Goal: Navigation & Orientation: Understand site structure

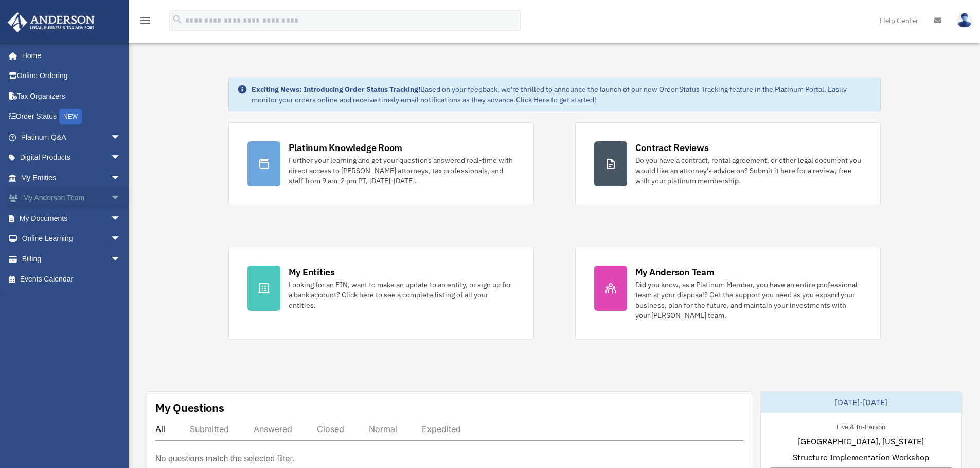
click at [111, 201] on span "arrow_drop_down" at bounding box center [121, 198] width 21 height 21
click at [111, 201] on span "arrow_drop_up" at bounding box center [121, 198] width 21 height 21
click at [111, 177] on span "arrow_drop_down" at bounding box center [121, 178] width 21 height 21
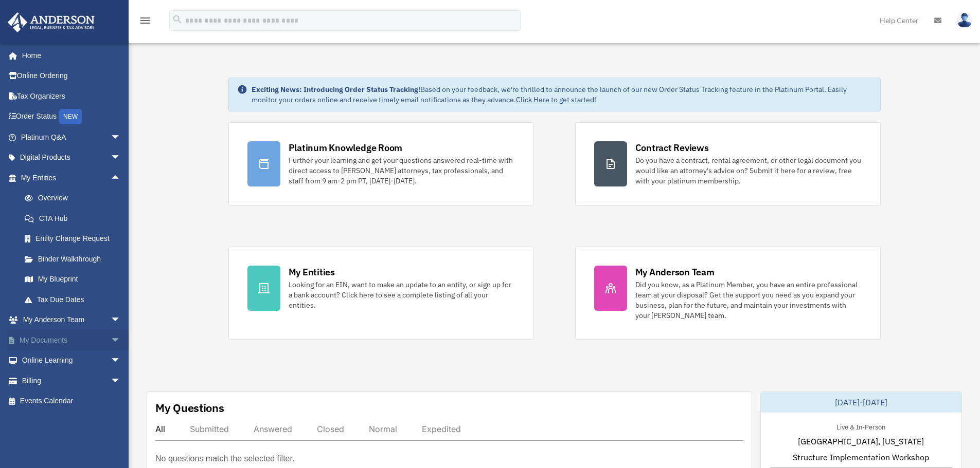
click at [111, 340] on span "arrow_drop_down" at bounding box center [121, 340] width 21 height 21
click at [46, 361] on link "Box" at bounding box center [75, 361] width 122 height 21
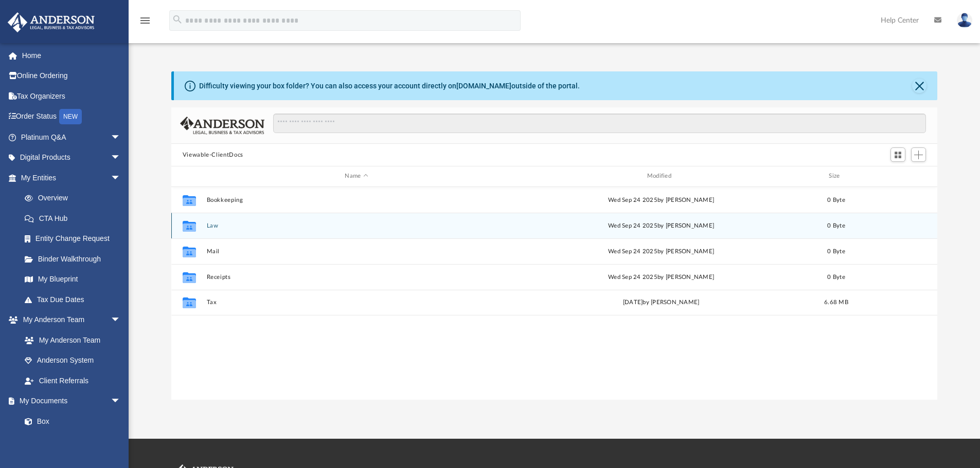
scroll to position [226, 758]
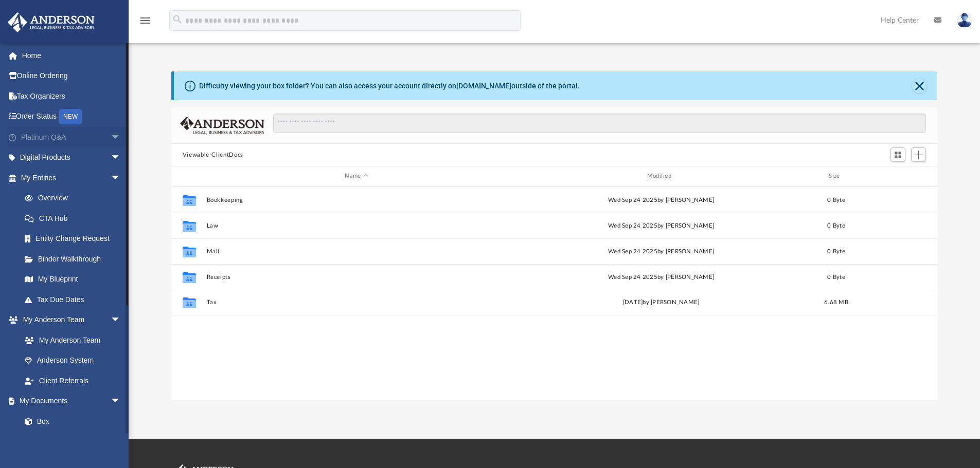
click at [111, 138] on span "arrow_drop_down" at bounding box center [121, 137] width 21 height 21
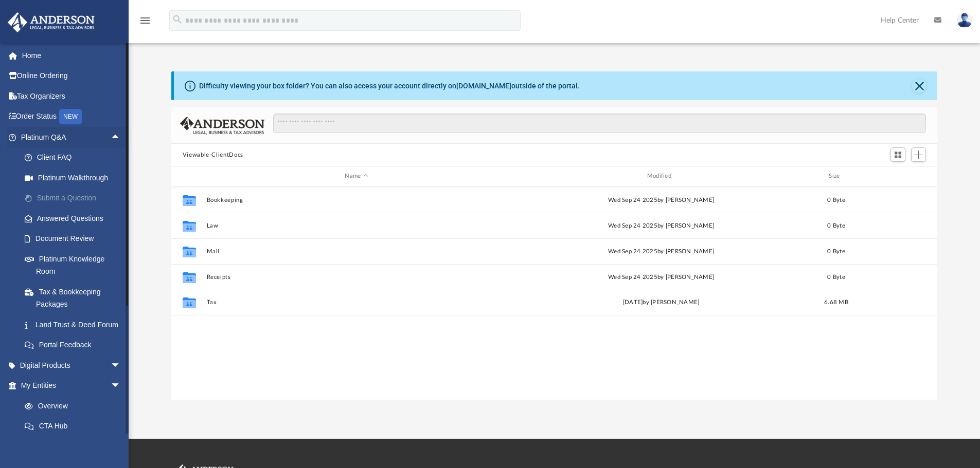
click at [64, 197] on link "Submit a Question" at bounding box center [75, 198] width 122 height 21
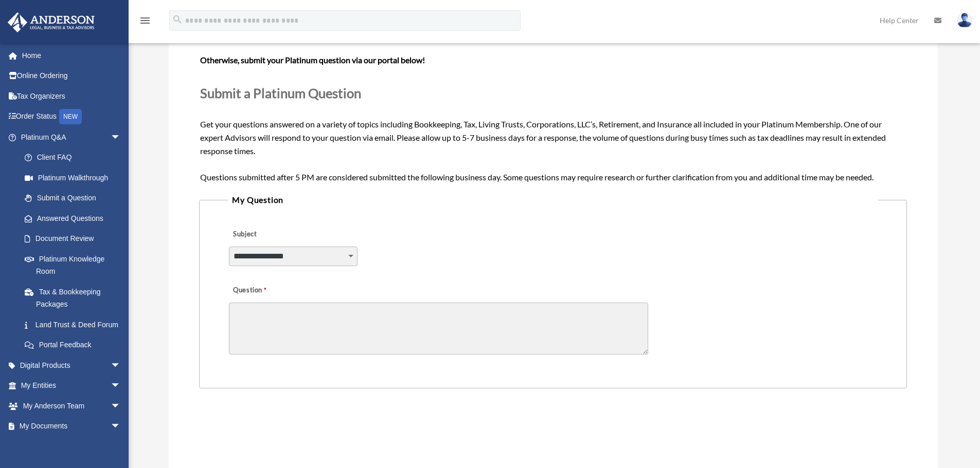
scroll to position [99, 0]
click at [344, 257] on select "**********" at bounding box center [293, 256] width 129 height 20
click at [345, 258] on select "**********" at bounding box center [293, 256] width 129 height 20
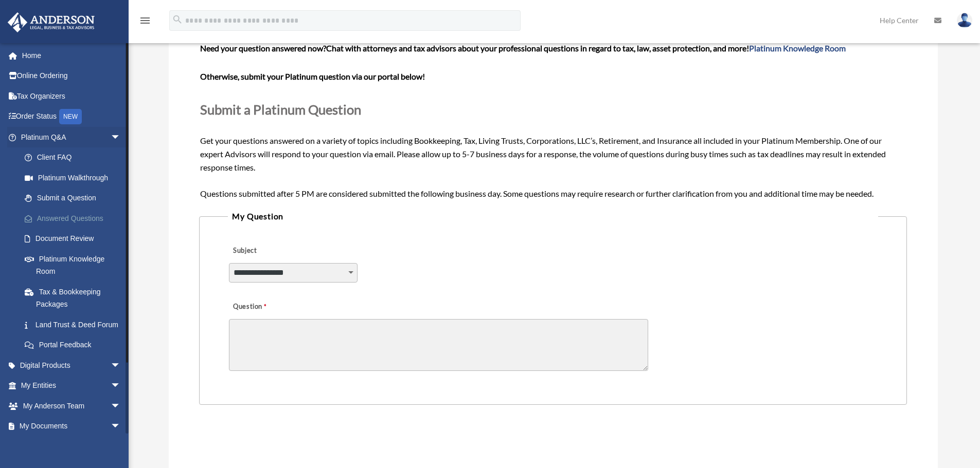
scroll to position [0, 0]
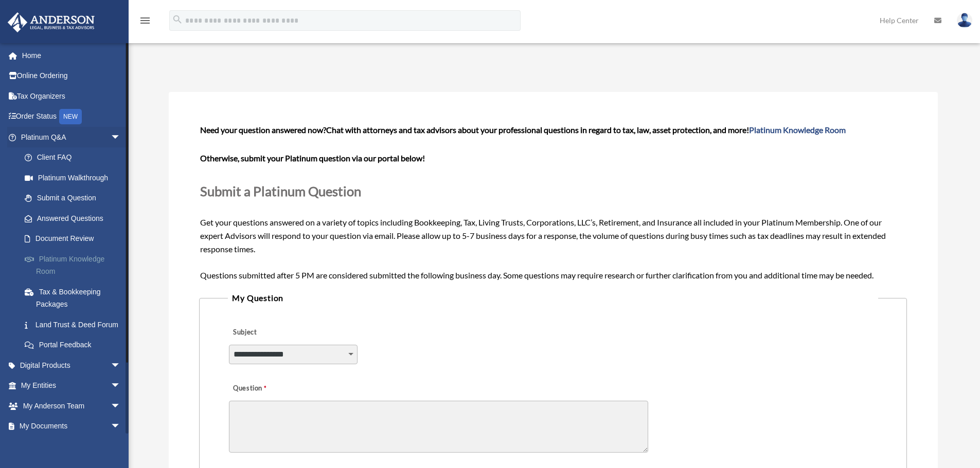
click at [66, 262] on link "Platinum Knowledge Room" at bounding box center [75, 265] width 122 height 33
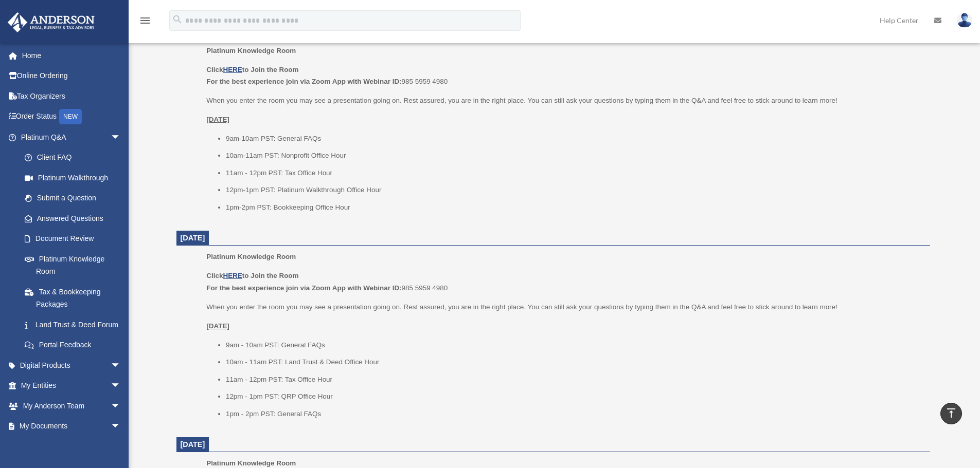
scroll to position [649, 0]
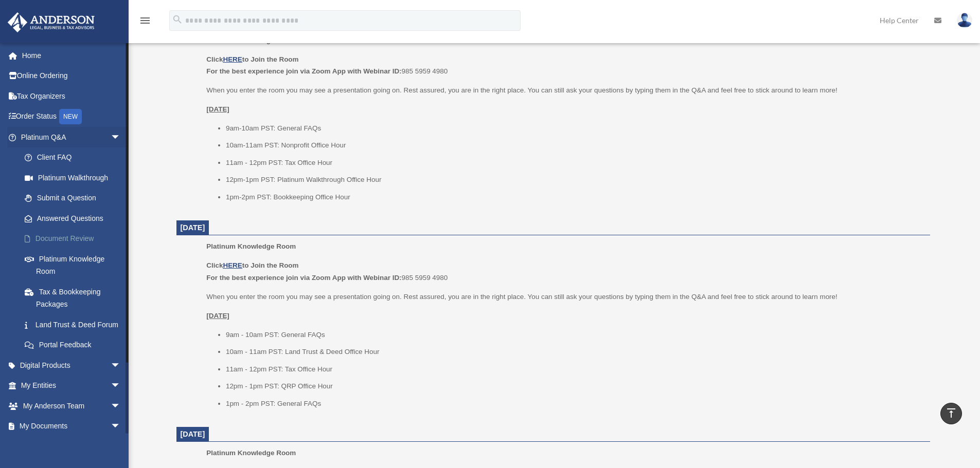
click at [70, 236] on link "Document Review" at bounding box center [75, 239] width 122 height 21
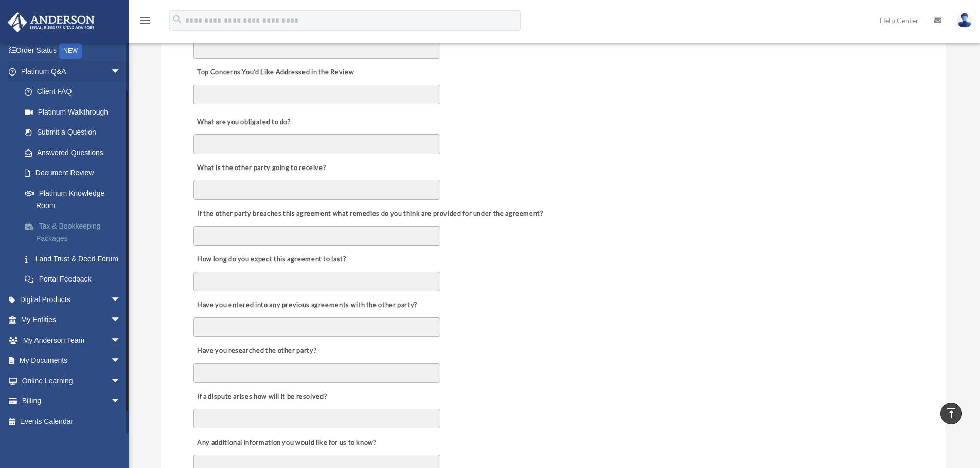
scroll to position [79, 0]
click at [111, 297] on span "arrow_drop_down" at bounding box center [121, 299] width 21 height 21
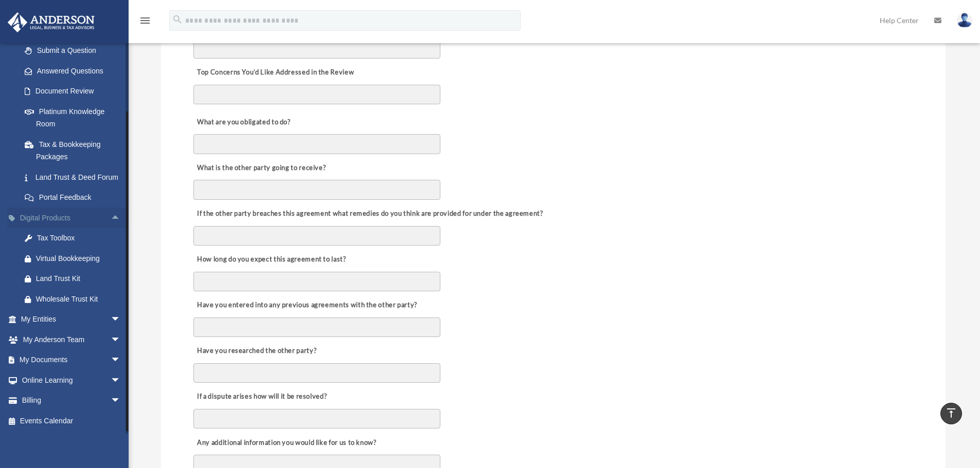
scroll to position [156, 0]
click at [62, 245] on div "Tax Toolbox" at bounding box center [79, 238] width 87 height 13
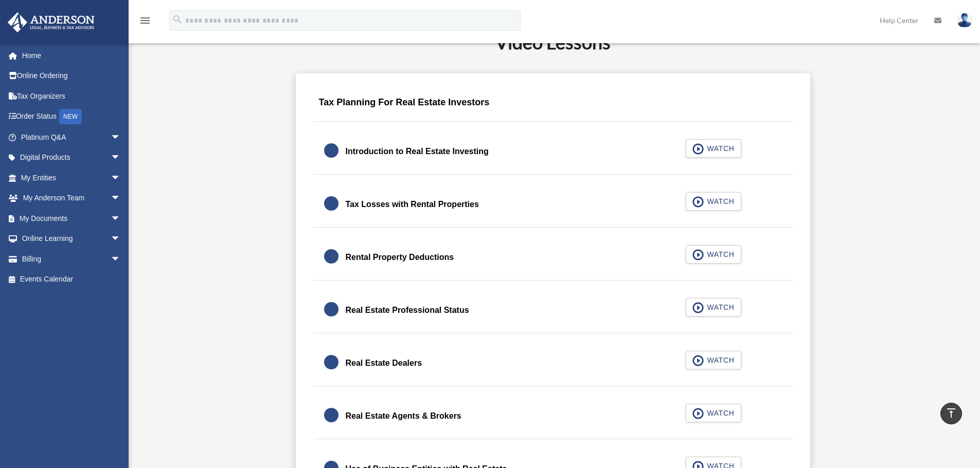
scroll to position [623, 0]
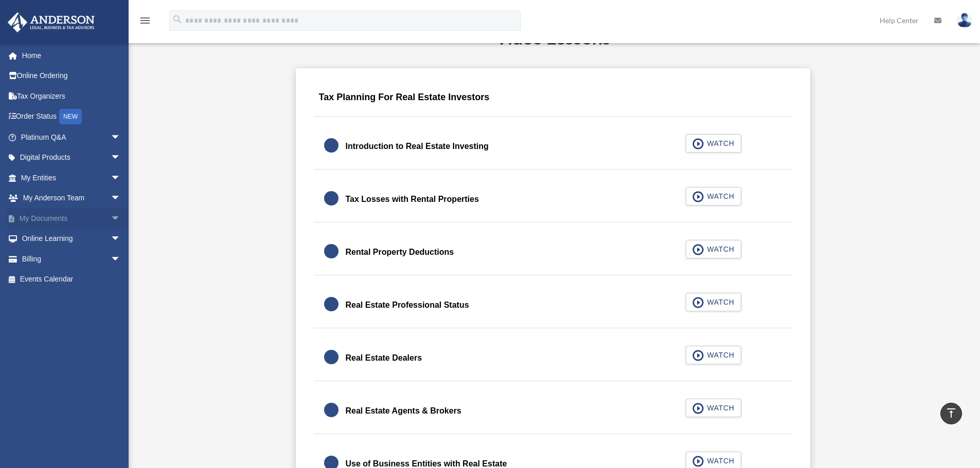
click at [111, 220] on span "arrow_drop_down" at bounding box center [121, 218] width 21 height 21
click at [36, 238] on span at bounding box center [33, 238] width 7 height 7
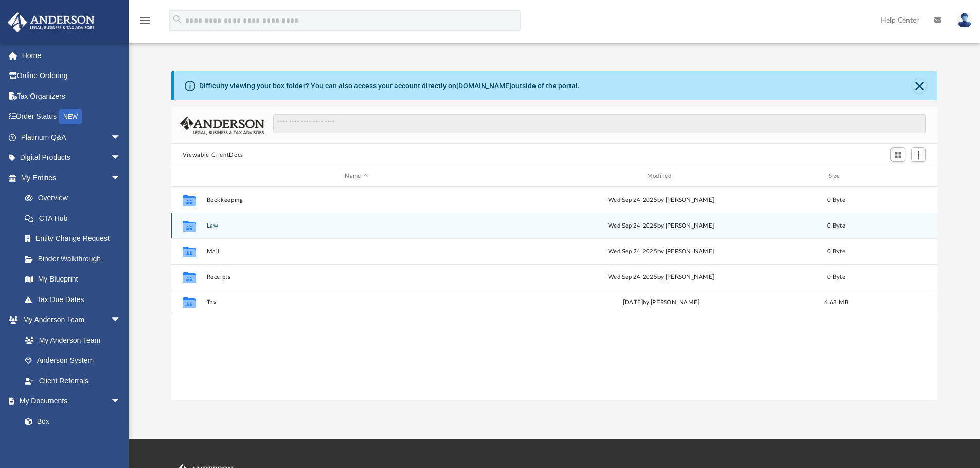
scroll to position [226, 758]
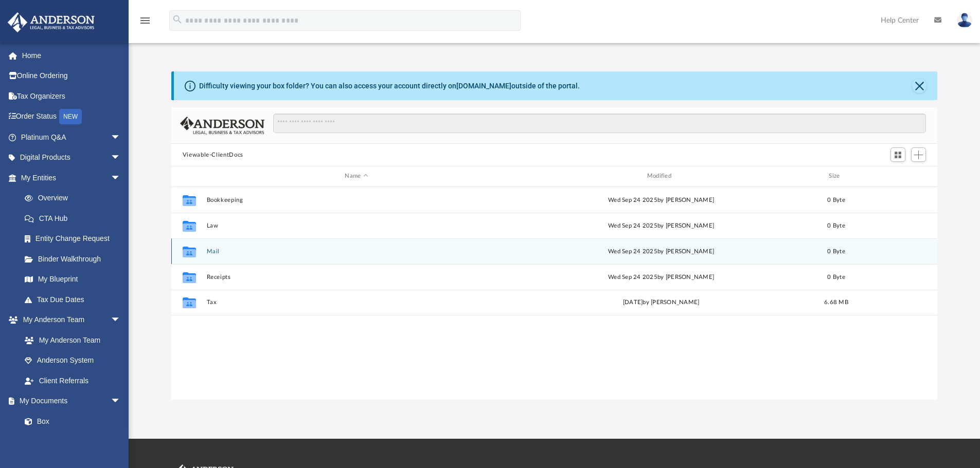
click at [215, 252] on button "Mail" at bounding box center [356, 251] width 300 height 7
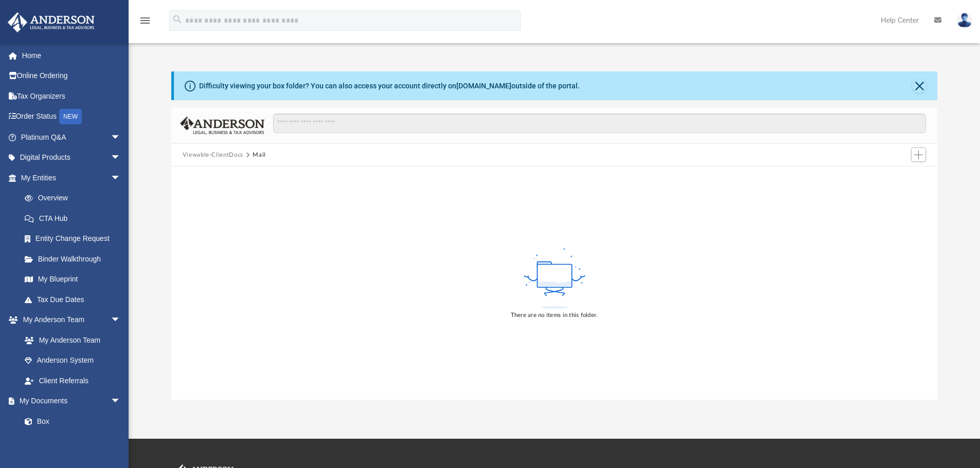
click at [221, 156] on button "Viewable-ClientDocs" at bounding box center [213, 155] width 61 height 9
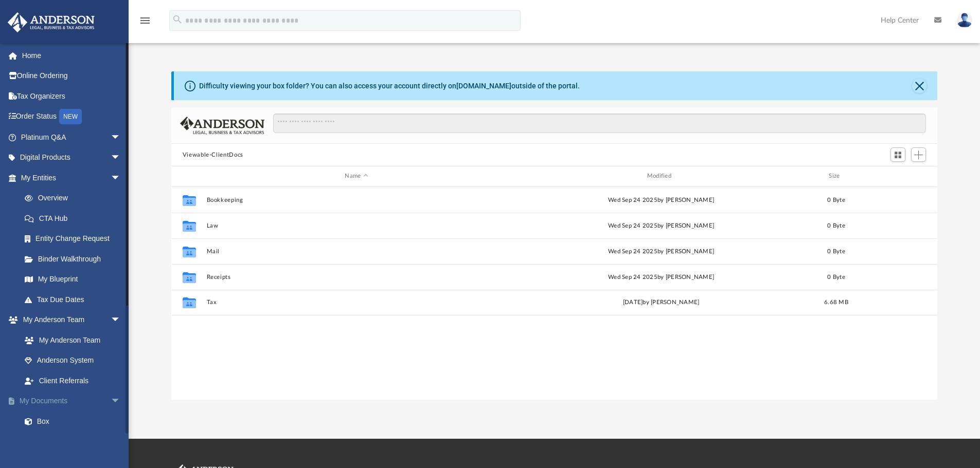
click at [111, 400] on span "arrow_drop_down" at bounding box center [121, 401] width 21 height 21
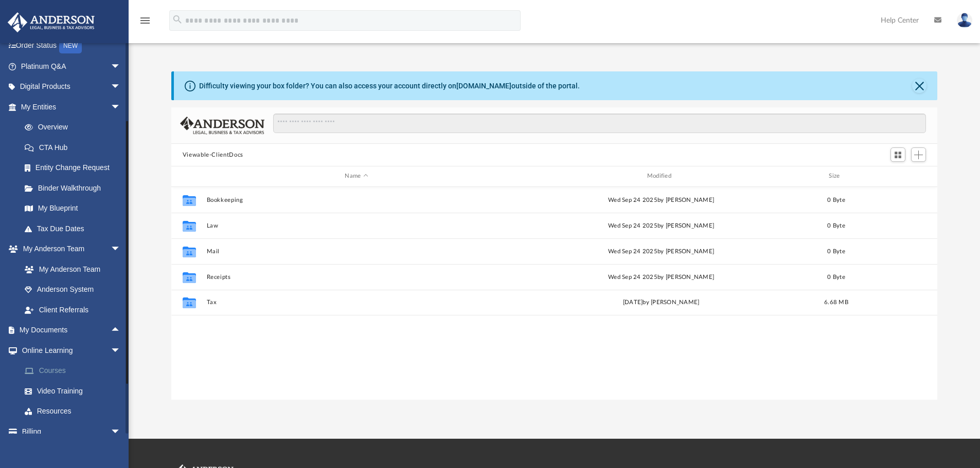
scroll to position [102, 0]
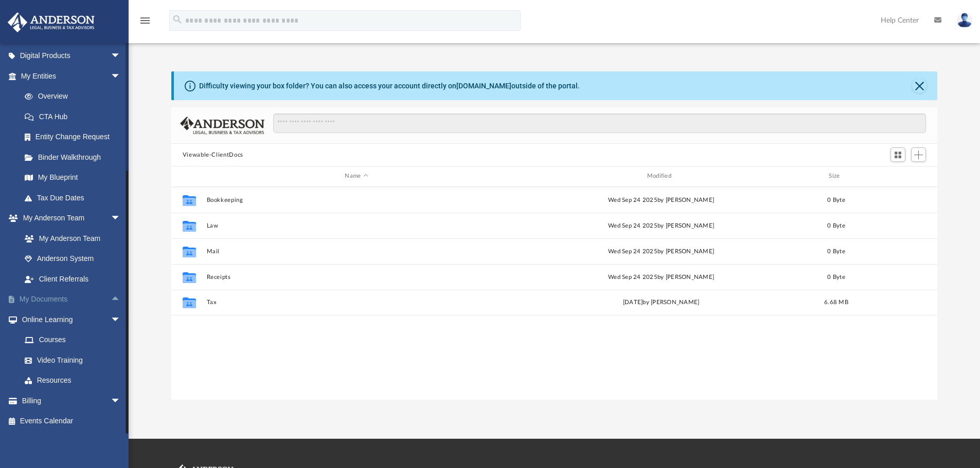
click at [111, 299] on span "arrow_drop_up" at bounding box center [121, 299] width 21 height 21
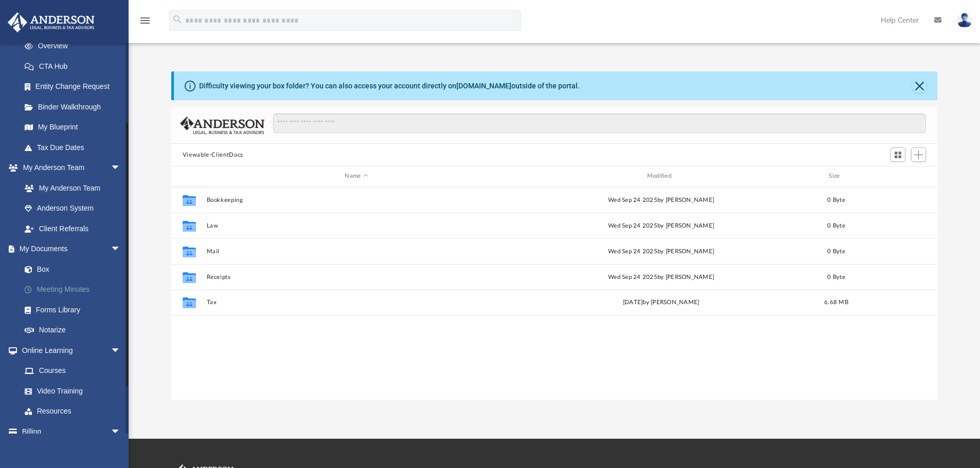
scroll to position [167, 0]
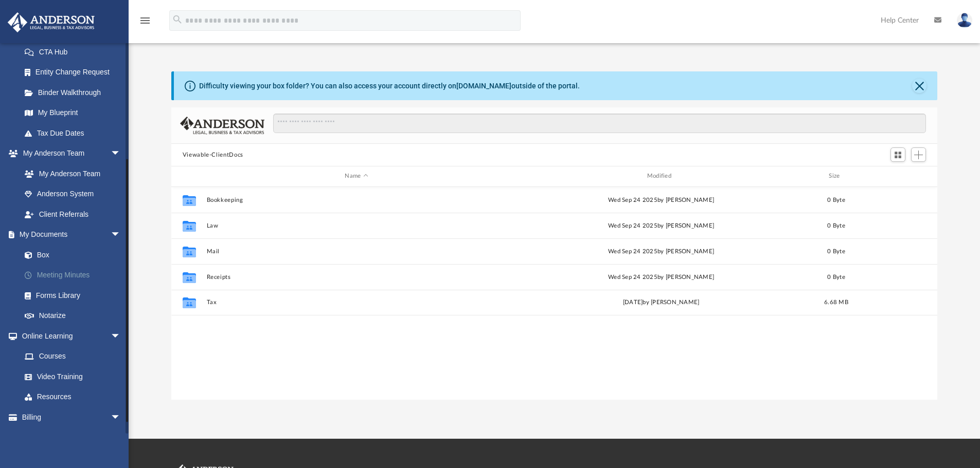
click at [48, 276] on link "Meeting Minutes" at bounding box center [75, 275] width 122 height 21
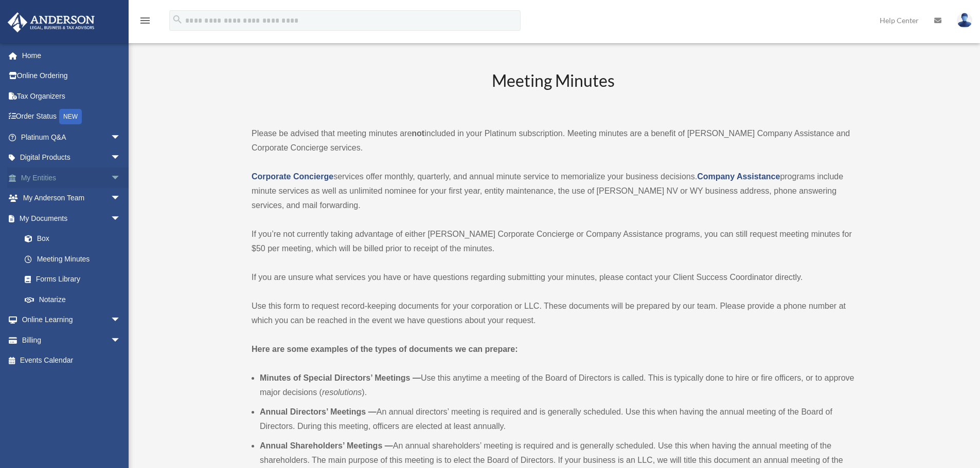
click at [111, 179] on span "arrow_drop_down" at bounding box center [121, 178] width 21 height 21
click at [111, 179] on span "arrow_drop_up" at bounding box center [121, 178] width 21 height 21
click at [111, 179] on span "arrow_drop_down" at bounding box center [121, 178] width 21 height 21
click at [111, 179] on span "arrow_drop_up" at bounding box center [121, 178] width 21 height 21
click at [111, 139] on span "arrow_drop_down" at bounding box center [121, 137] width 21 height 21
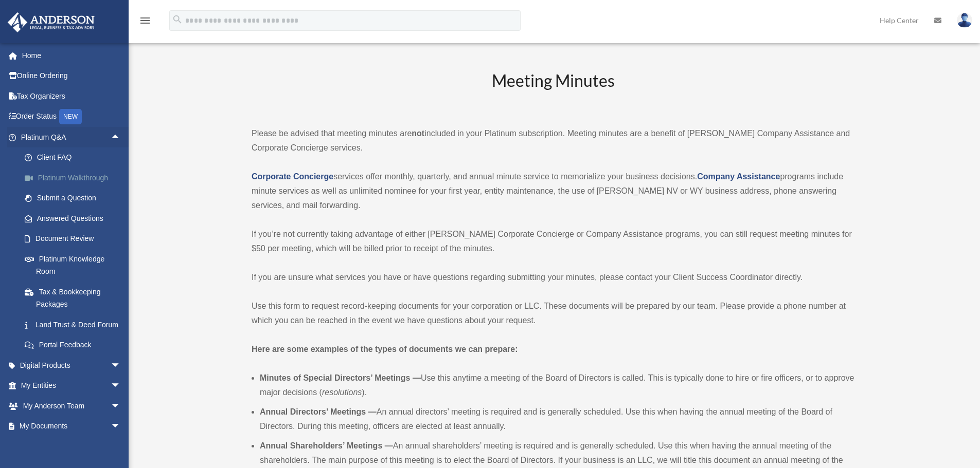
click at [83, 179] on link "Platinum Walkthrough" at bounding box center [75, 178] width 122 height 21
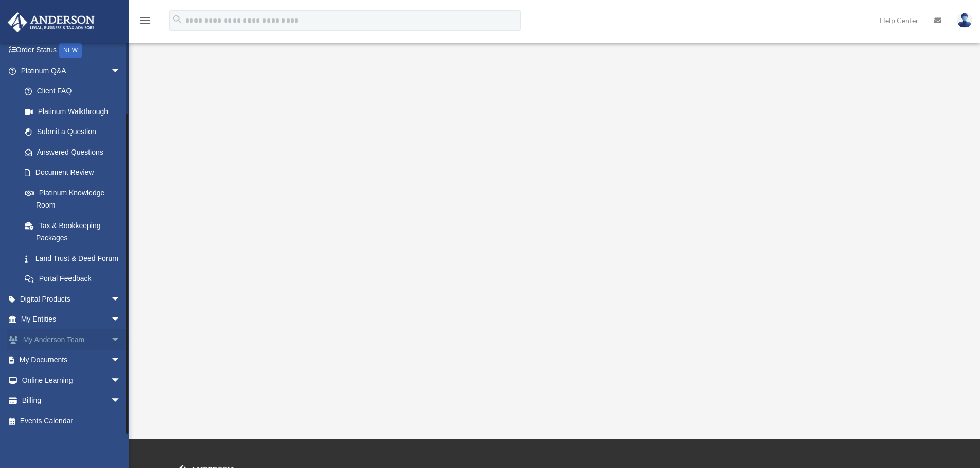
scroll to position [39, 0]
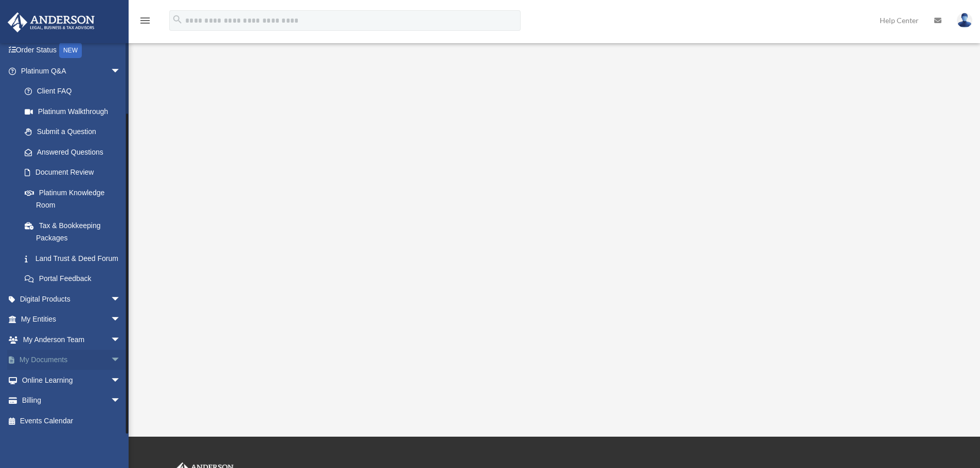
click at [111, 360] on span "arrow_drop_down" at bounding box center [121, 360] width 21 height 21
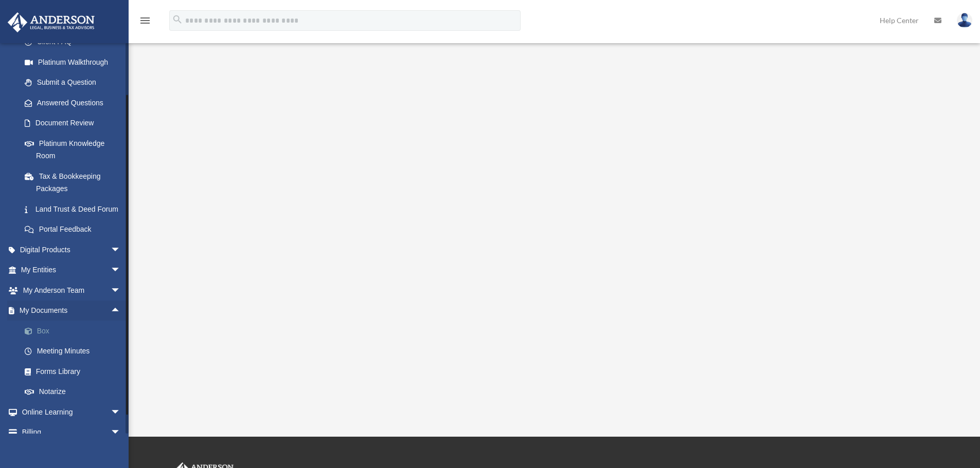
scroll to position [118, 0]
click at [68, 360] on link "Meeting Minutes" at bounding box center [75, 349] width 122 height 21
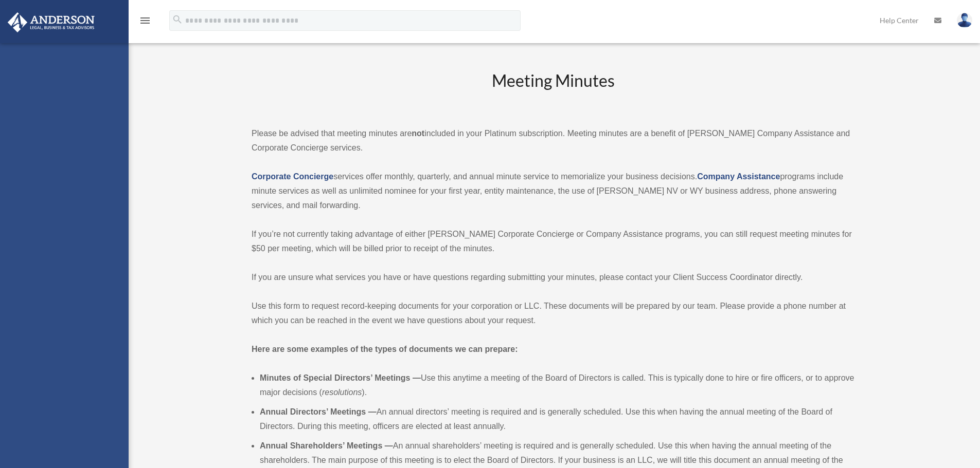
click at [105, 322] on div "[EMAIL_ADDRESS][DOMAIN_NAME] Sign Out [EMAIL_ADDRESS][DOMAIN_NAME] Home Online …" at bounding box center [64, 277] width 129 height 468
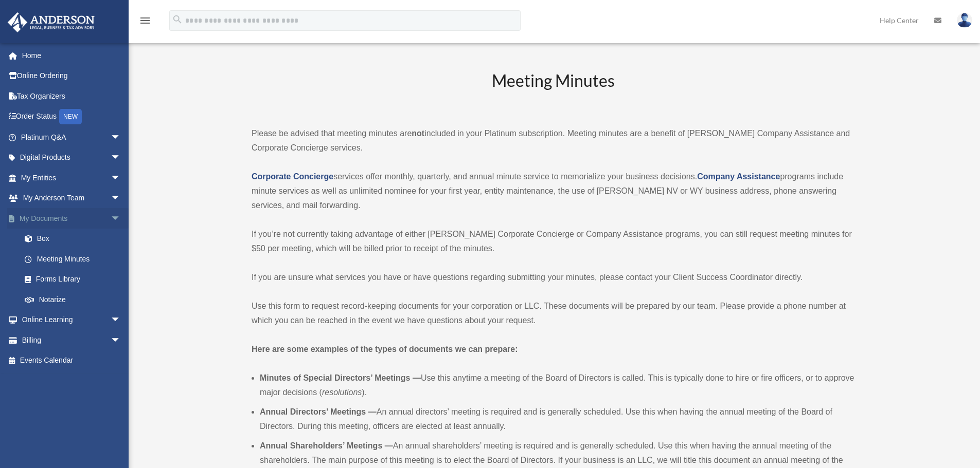
click at [111, 219] on span "arrow_drop_down" at bounding box center [121, 218] width 21 height 21
click at [111, 137] on span "arrow_drop_down" at bounding box center [121, 137] width 21 height 21
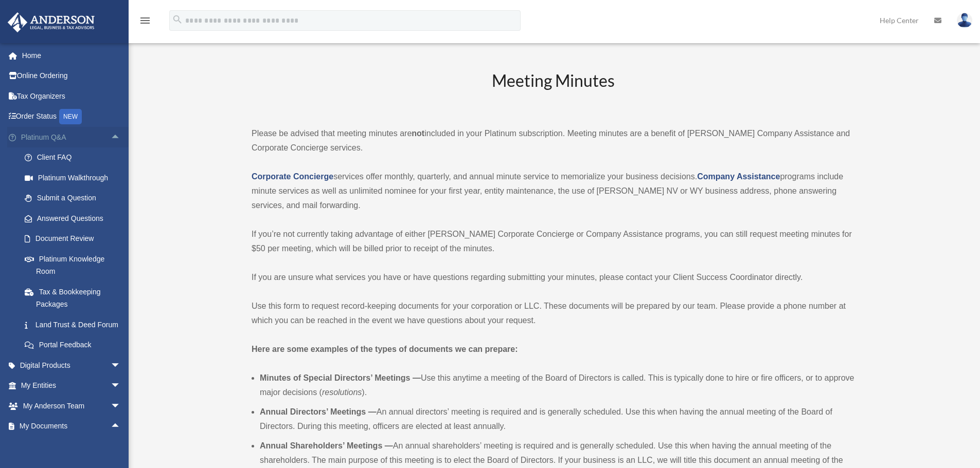
click at [111, 137] on span "arrow_drop_up" at bounding box center [121, 137] width 21 height 21
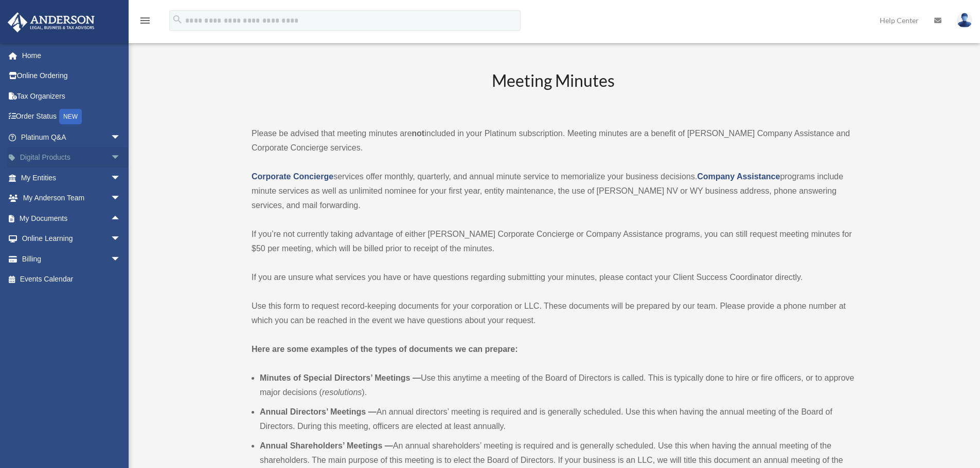
click at [111, 154] on span "arrow_drop_down" at bounding box center [121, 158] width 21 height 21
click at [111, 154] on span "arrow_drop_up" at bounding box center [121, 158] width 21 height 21
click at [111, 138] on span "arrow_drop_down" at bounding box center [121, 137] width 21 height 21
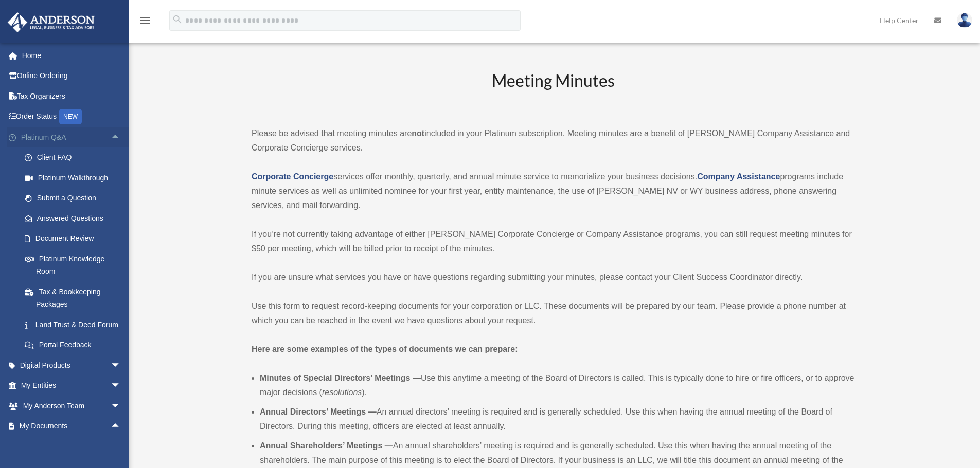
click at [111, 138] on span "arrow_drop_up" at bounding box center [121, 137] width 21 height 21
